Goal: Transaction & Acquisition: Purchase product/service

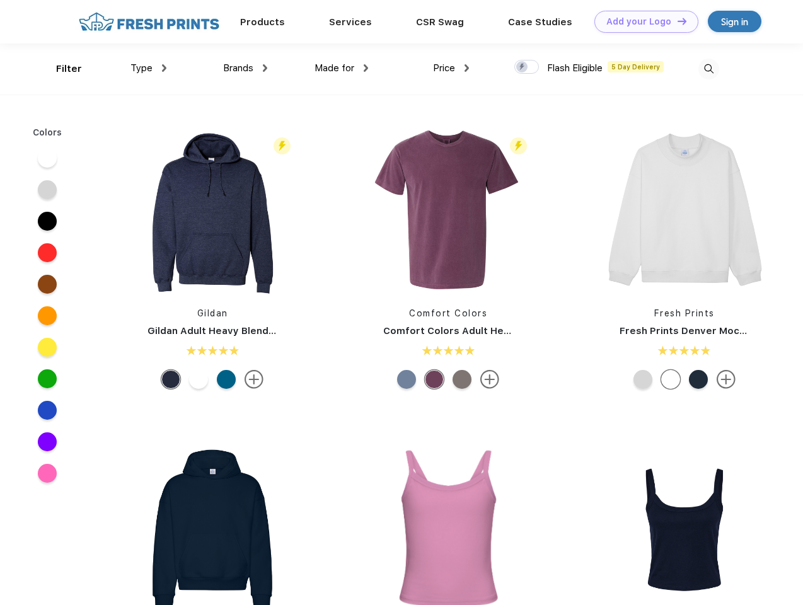
scroll to position [1, 0]
click at [641, 21] on link "Add your Logo Design Tool" at bounding box center [646, 22] width 104 height 22
click at [0, 0] on div "Design Tool" at bounding box center [0, 0] width 0 height 0
click at [676, 21] on link "Add your Logo Design Tool" at bounding box center [646, 22] width 104 height 22
click at [60, 69] on div "Filter" at bounding box center [69, 69] width 26 height 14
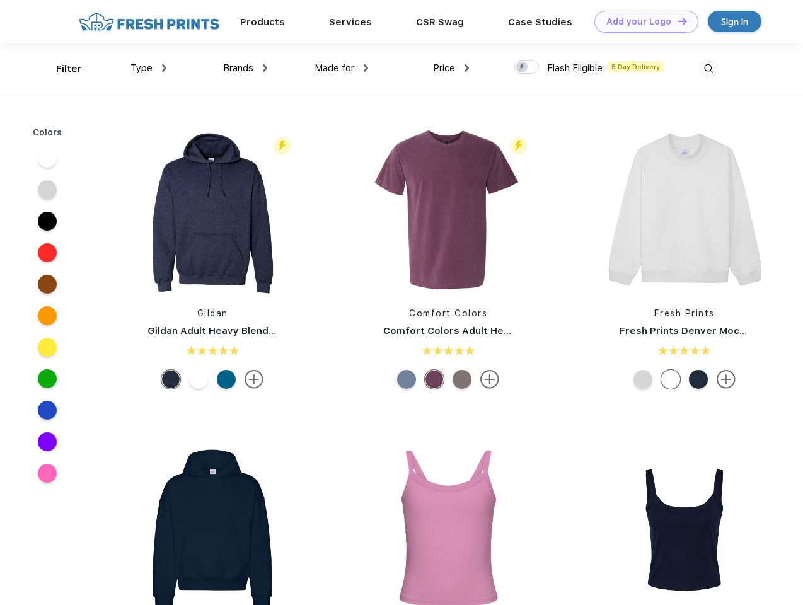
click at [149, 68] on span "Type" at bounding box center [141, 67] width 22 height 11
click at [245, 68] on span "Brands" at bounding box center [238, 67] width 30 height 11
click at [341, 68] on span "Made for" at bounding box center [334, 67] width 40 height 11
click at [451, 68] on span "Price" at bounding box center [444, 67] width 22 height 11
click at [527, 67] on div at bounding box center [526, 67] width 25 height 14
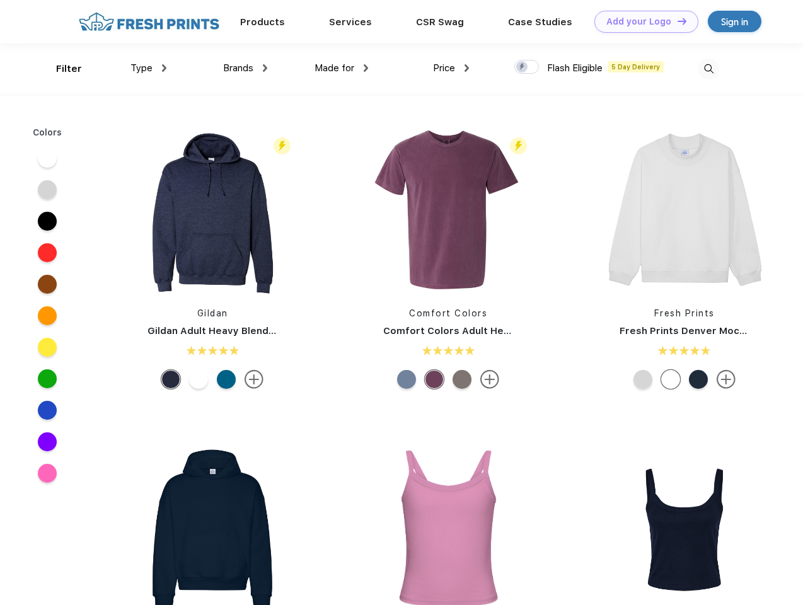
click at [522, 67] on input "checkbox" at bounding box center [518, 63] width 8 height 8
click at [708, 69] on img at bounding box center [708, 69] width 21 height 21
